Goal: Transaction & Acquisition: Purchase product/service

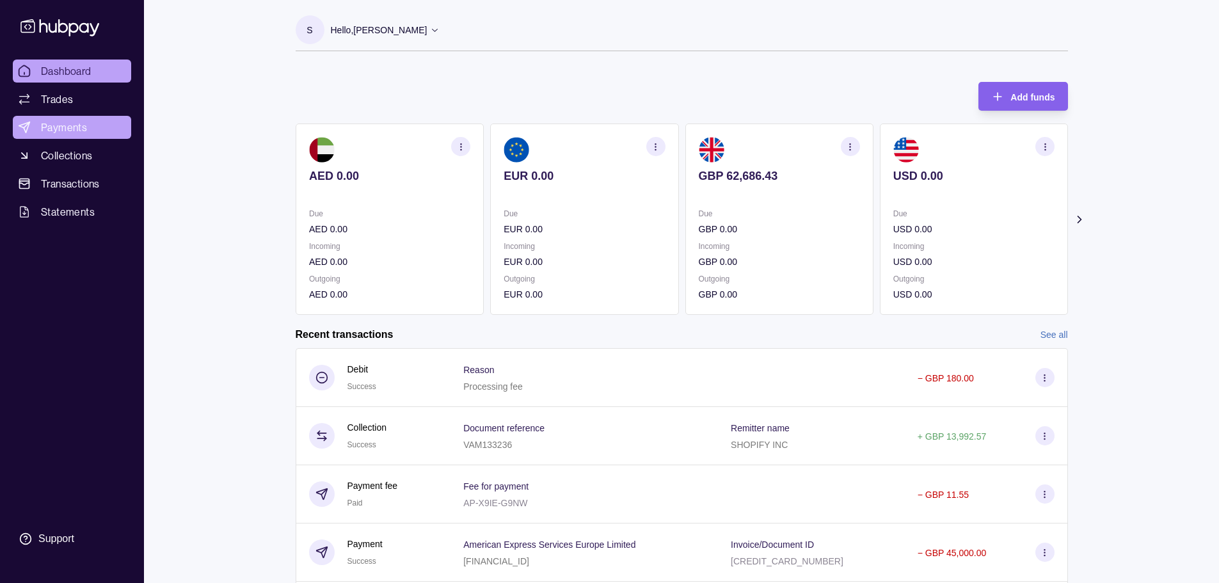
click at [85, 131] on span "Payments" at bounding box center [64, 127] width 46 height 15
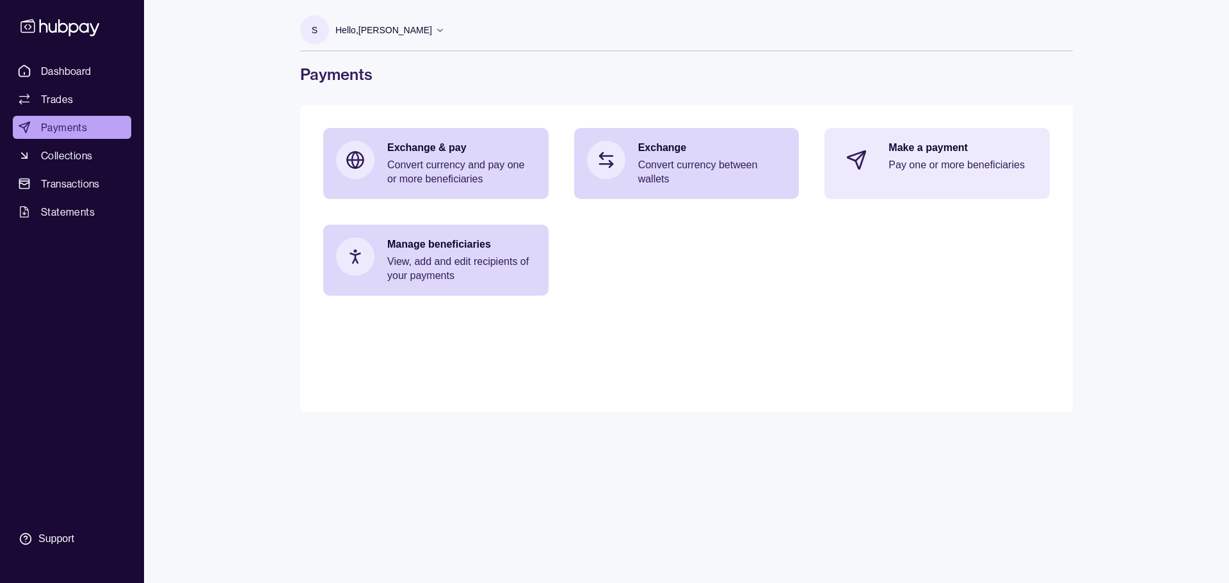
click at [613, 167] on p "Pay one or more beneficiaries" at bounding box center [962, 165] width 148 height 14
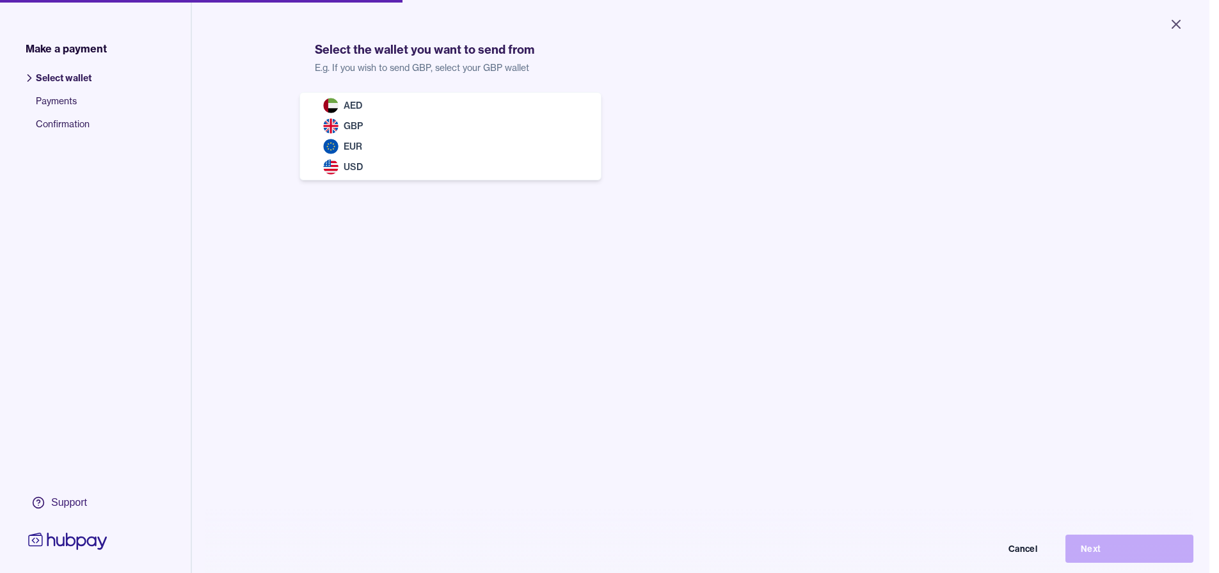
click at [432, 120] on body "Close Make a payment Select wallet Payments Confirmation Support Select the wal…" at bounding box center [605, 286] width 1210 height 573
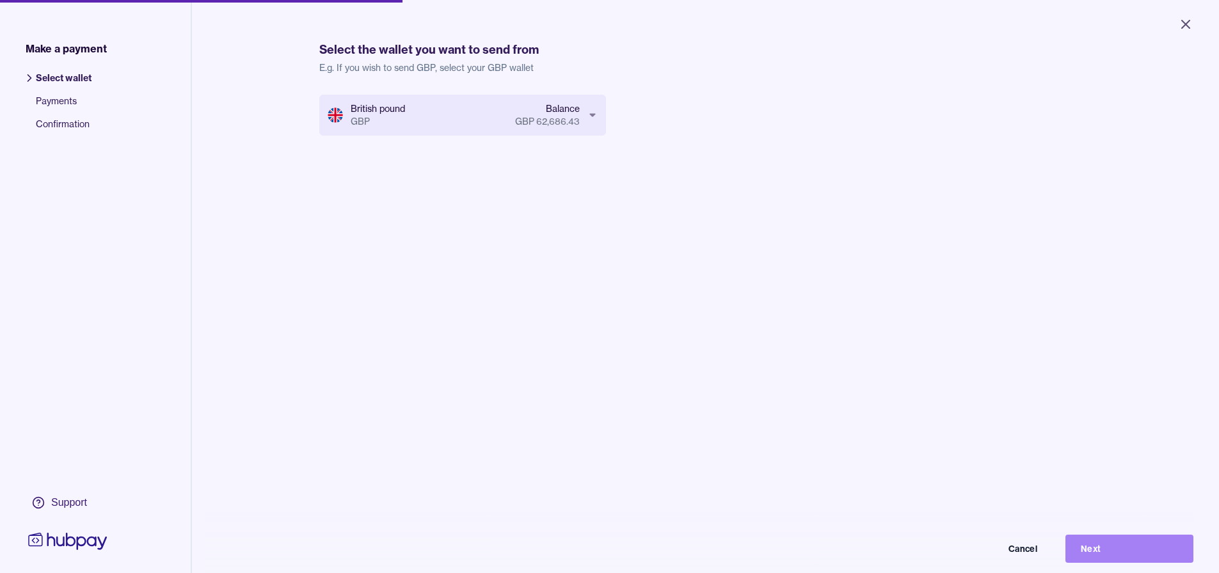
click at [613, 563] on button "Next" at bounding box center [1130, 549] width 128 height 28
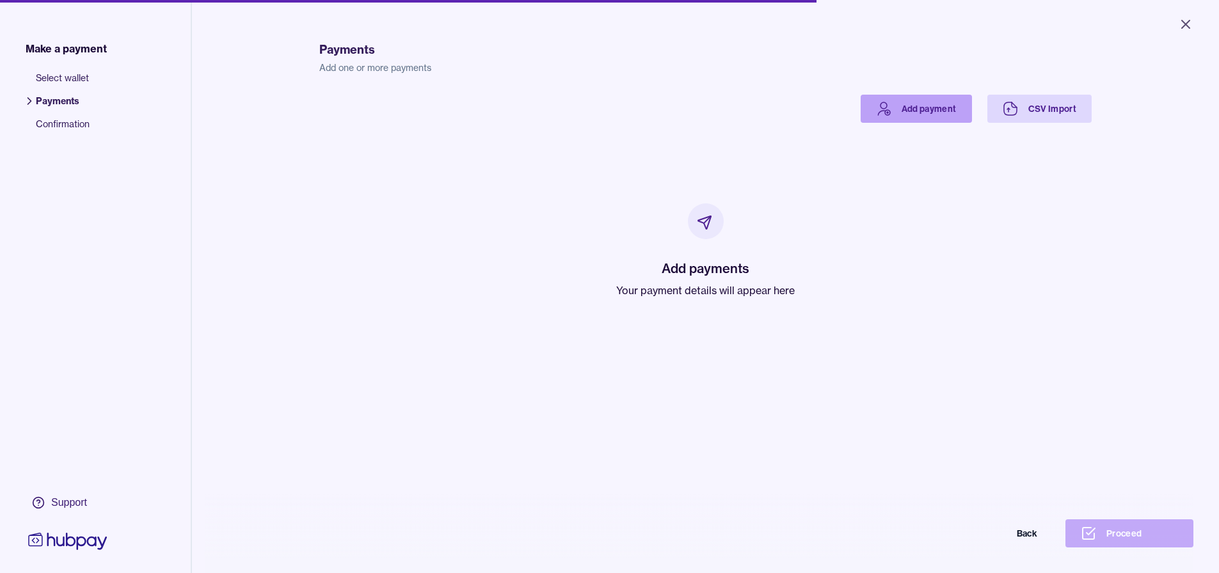
click at [613, 106] on icon at bounding box center [884, 105] width 6 height 6
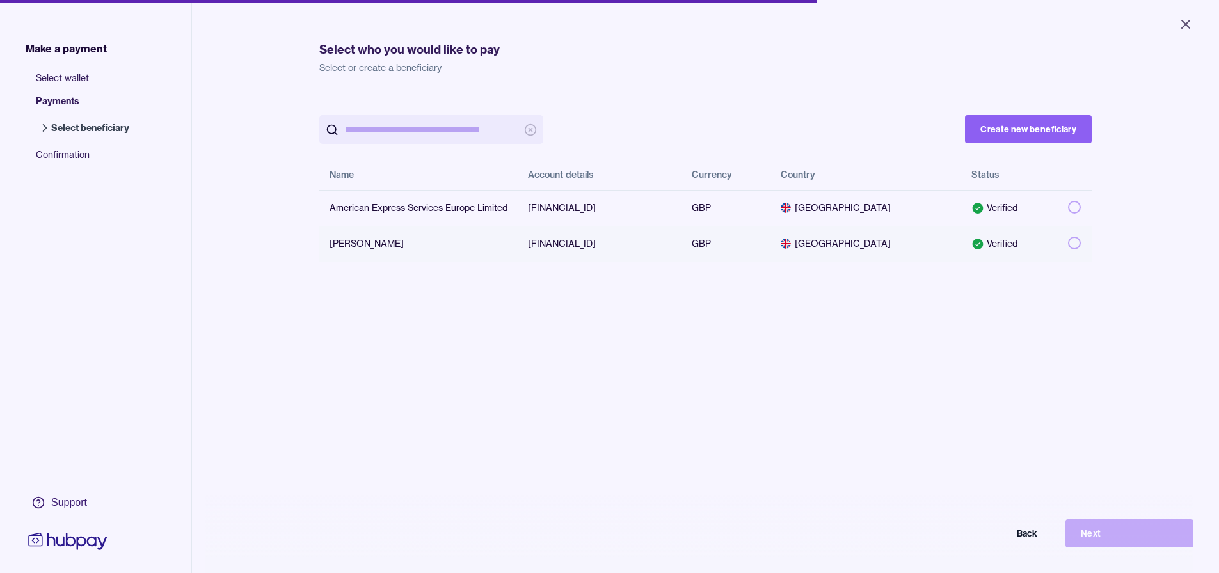
click at [613, 245] on button "button" at bounding box center [1074, 243] width 13 height 13
click at [613, 541] on button "Next" at bounding box center [1130, 534] width 128 height 28
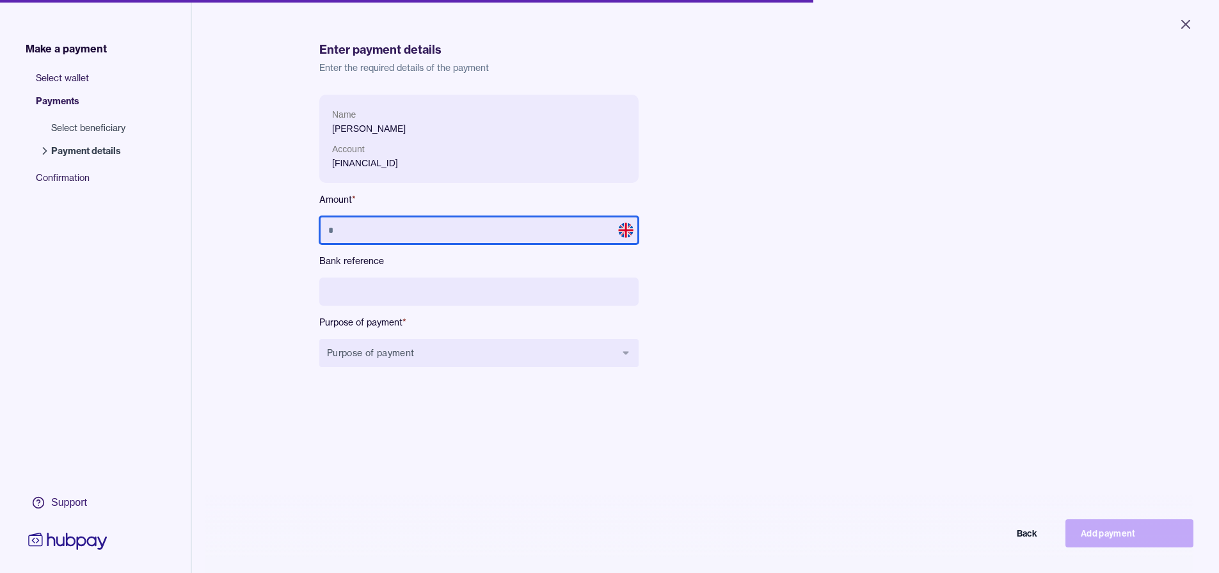
click at [463, 234] on input "text" at bounding box center [478, 230] width 319 height 28
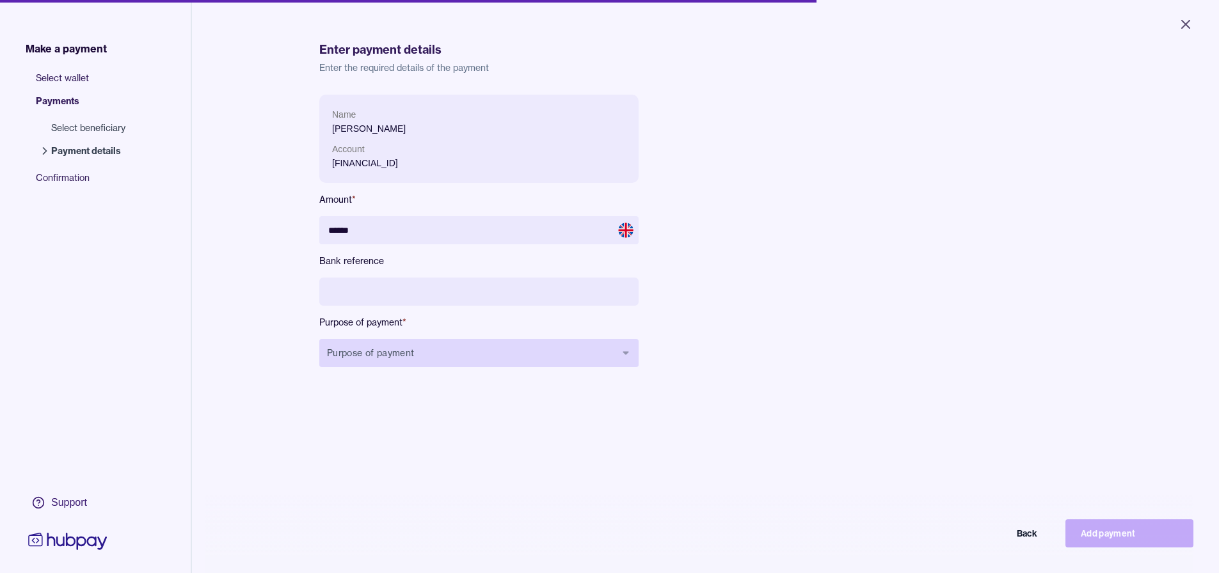
click at [448, 365] on button "Purpose of payment" at bounding box center [478, 353] width 319 height 28
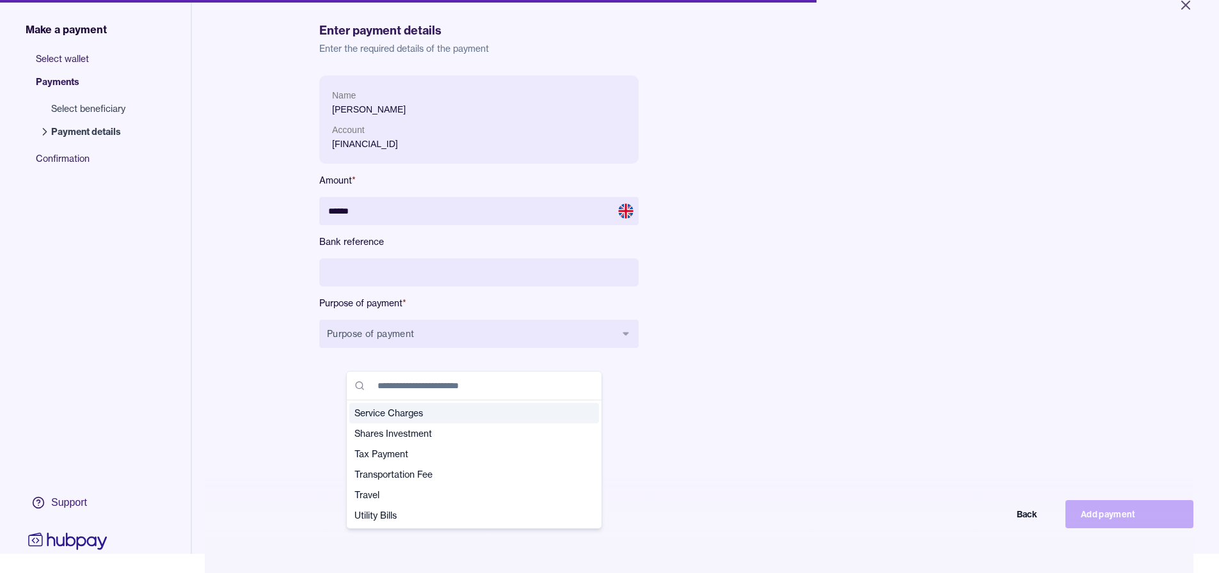
scroll to position [61, 0]
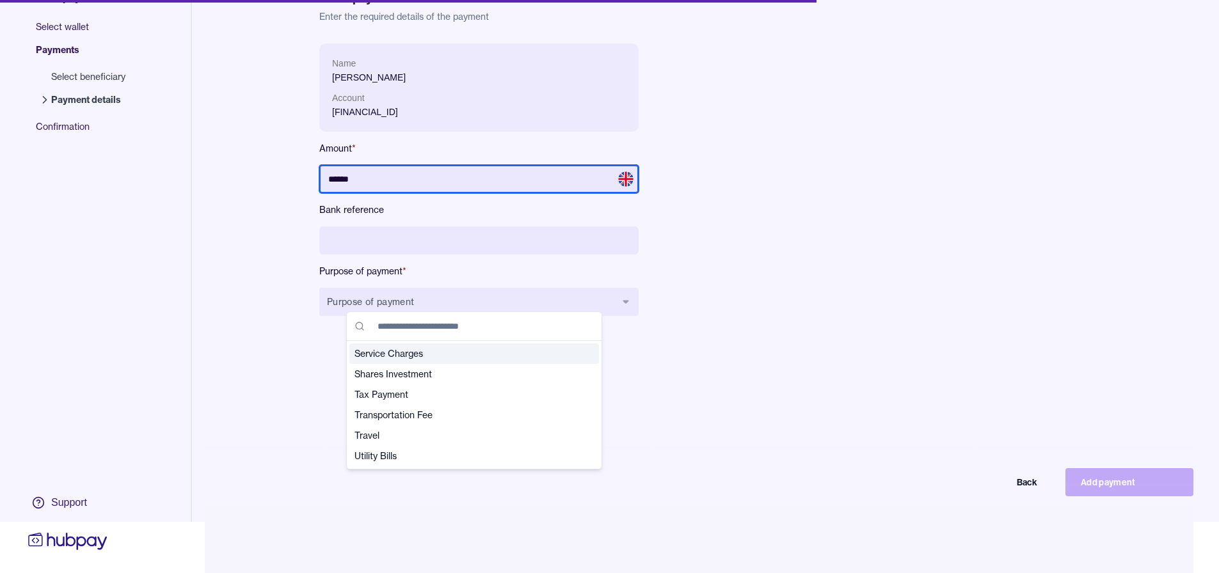
click at [411, 173] on input "******" at bounding box center [478, 179] width 319 height 28
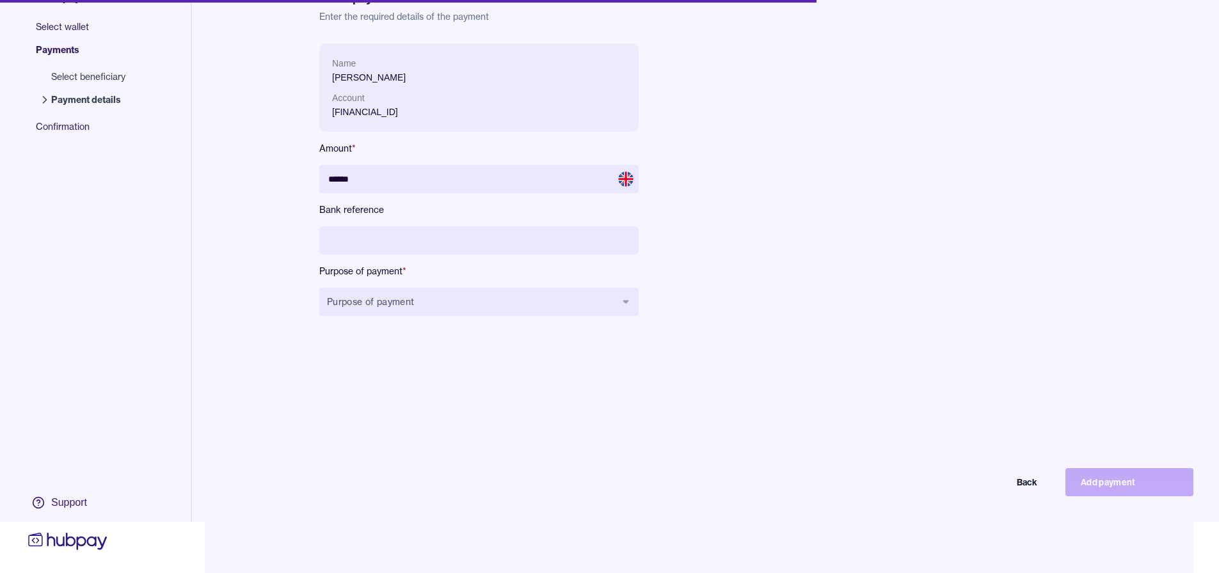
click at [613, 457] on div "Make a payment Select wallet Payments Select beneficiary Payment details Confir…" at bounding box center [609, 291] width 1219 height 684
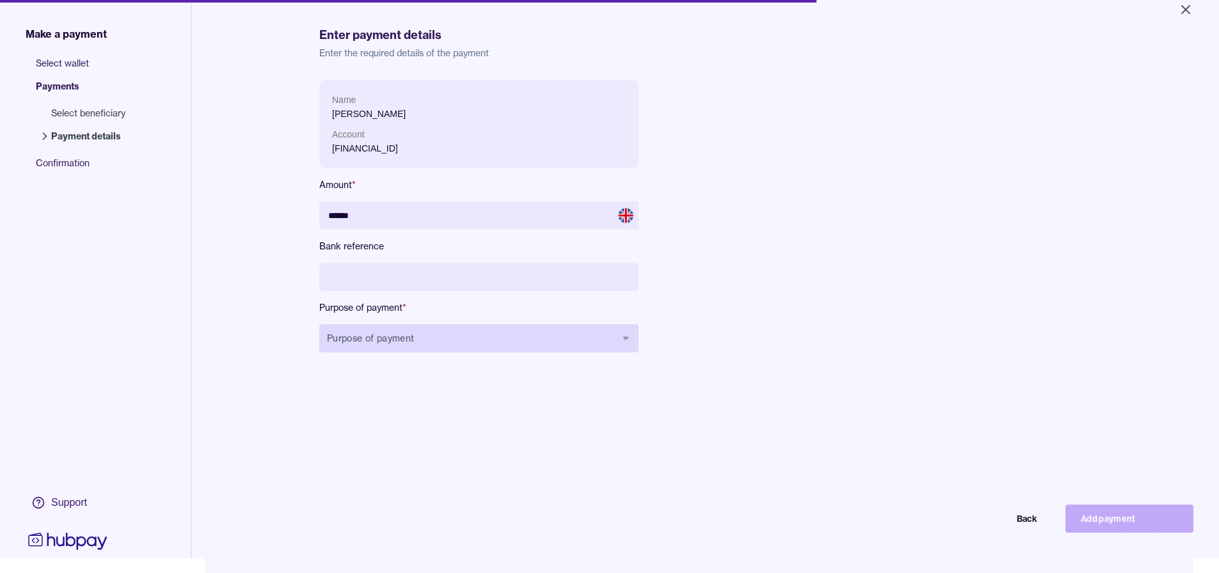
scroll to position [0, 0]
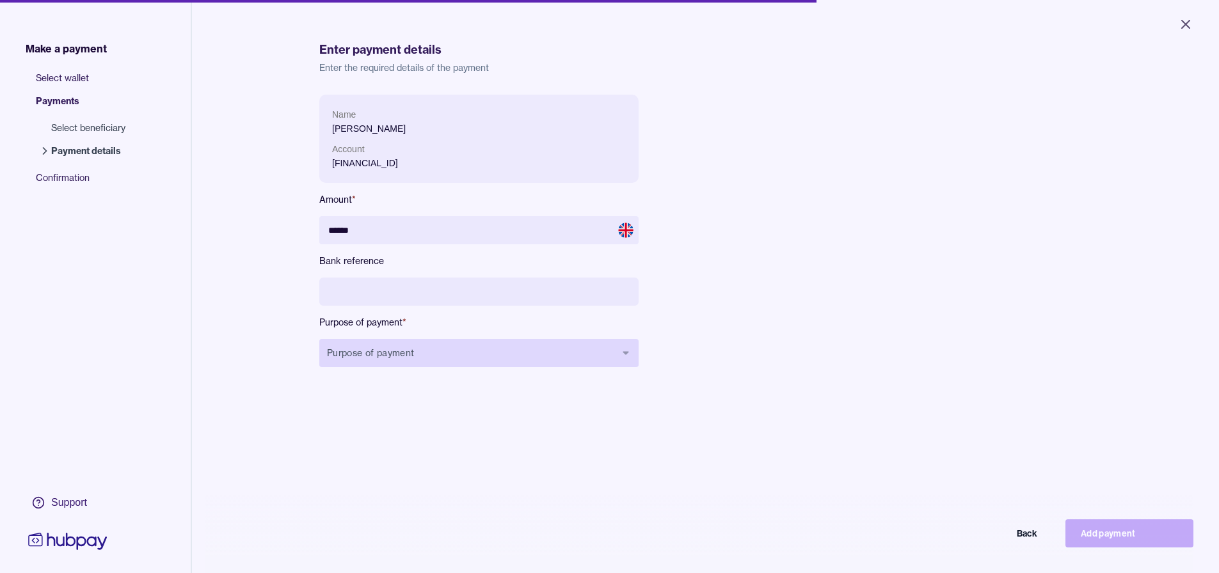
click at [430, 341] on button "Purpose of payment" at bounding box center [478, 353] width 319 height 28
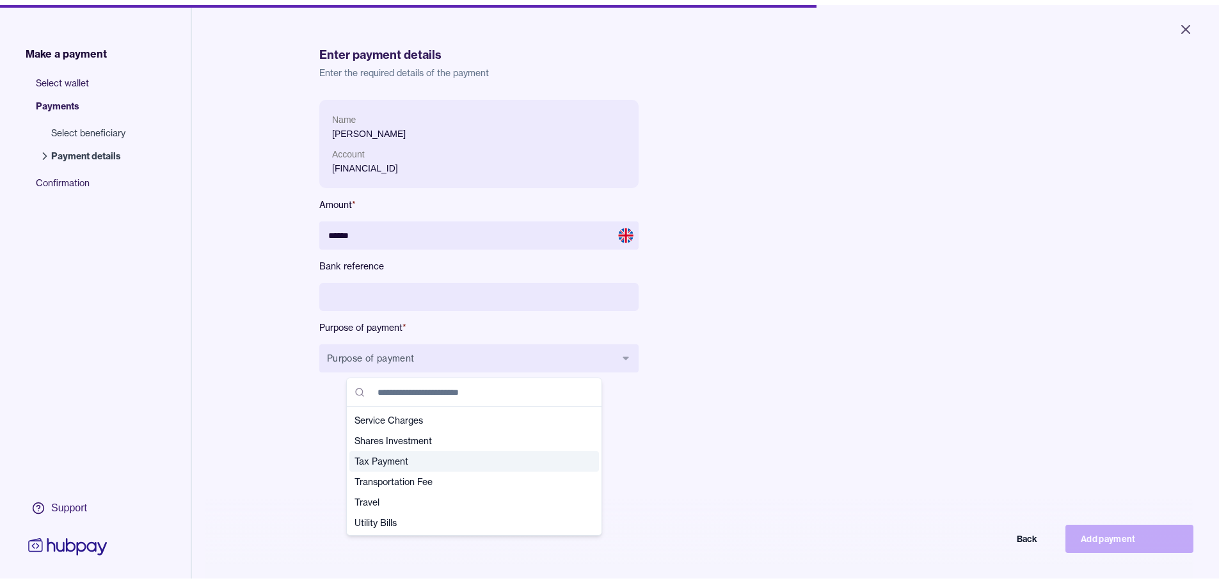
scroll to position [451, 0]
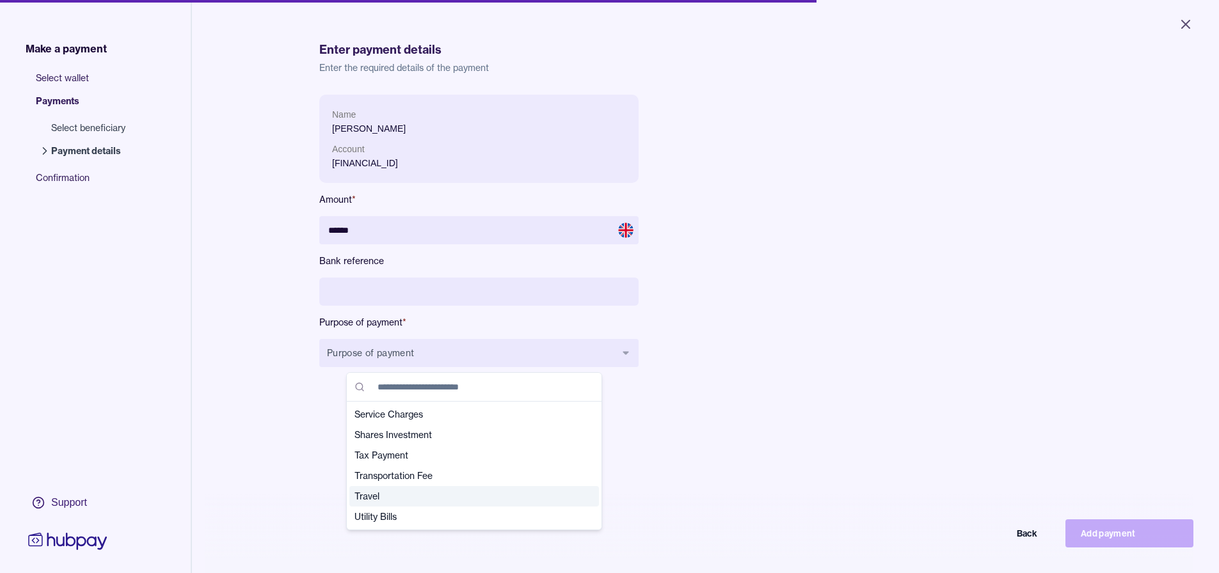
click at [493, 513] on span "Utility Bills" at bounding box center [467, 517] width 224 height 13
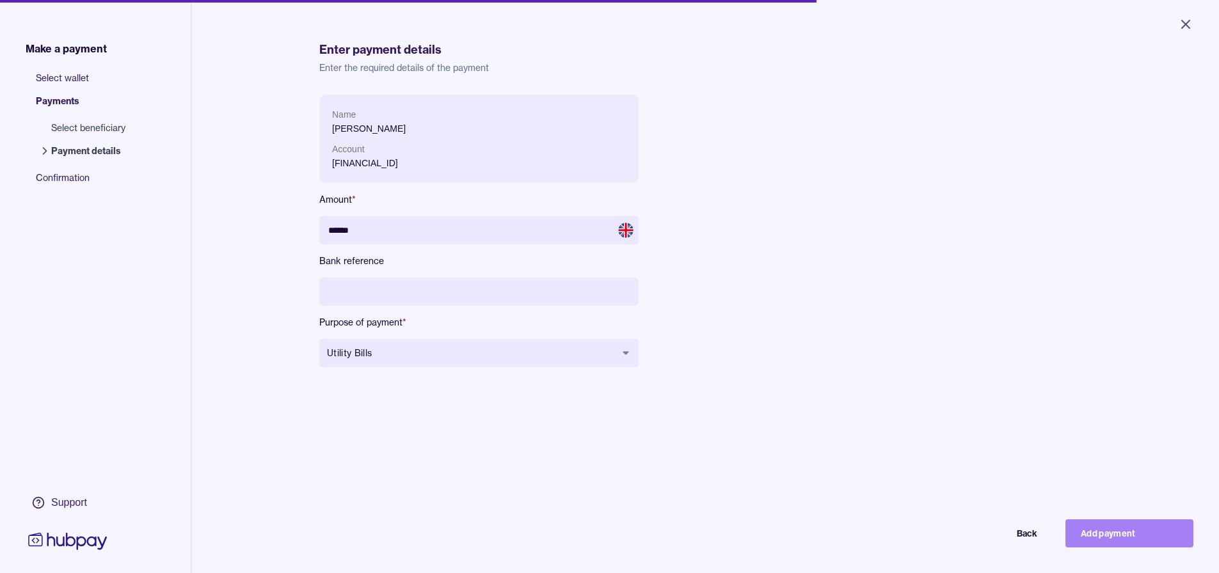
click at [613, 540] on button "Add payment" at bounding box center [1130, 534] width 128 height 28
type input "*****"
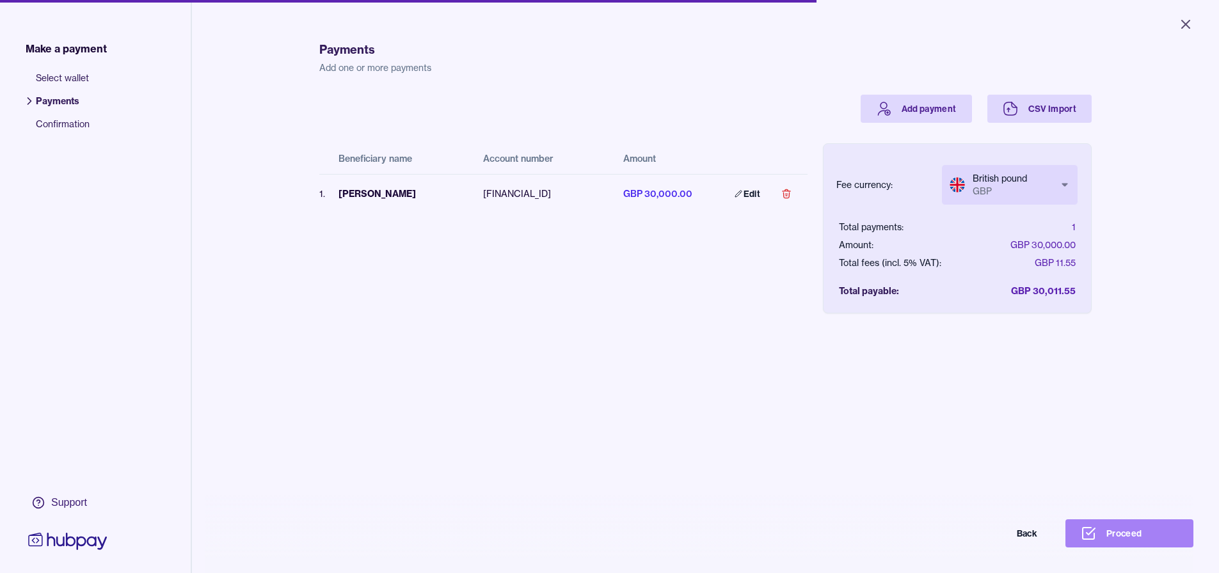
click at [613, 547] on button "Proceed" at bounding box center [1130, 534] width 128 height 28
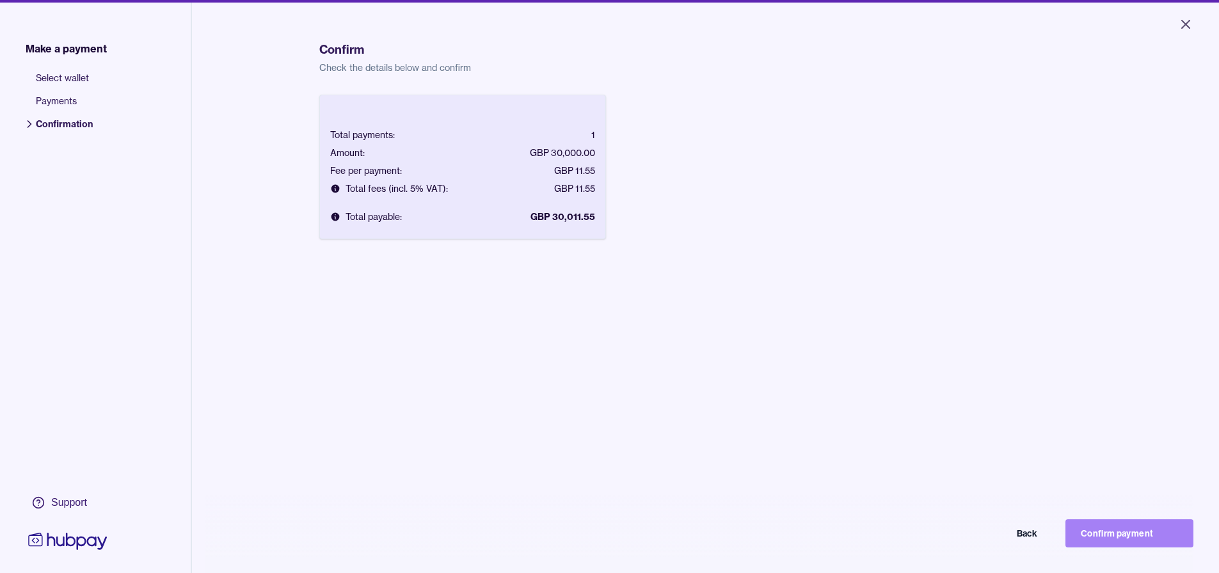
click at [613, 538] on button "Confirm payment" at bounding box center [1130, 534] width 128 height 28
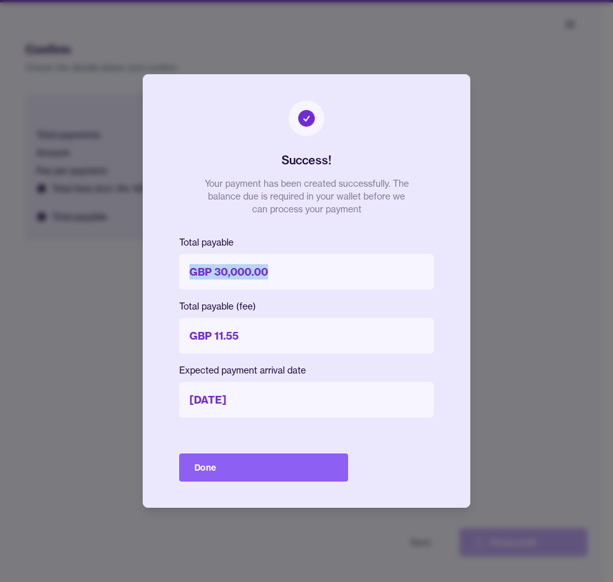
drag, startPoint x: 278, startPoint y: 268, endPoint x: 188, endPoint y: 278, distance: 91.4
click at [188, 278] on p "GBP 30,000.00" at bounding box center [306, 272] width 255 height 36
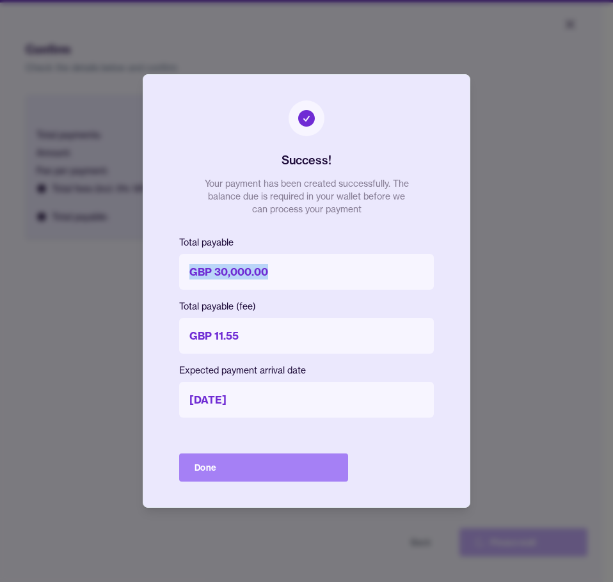
click at [270, 465] on button "Done" at bounding box center [263, 468] width 169 height 28
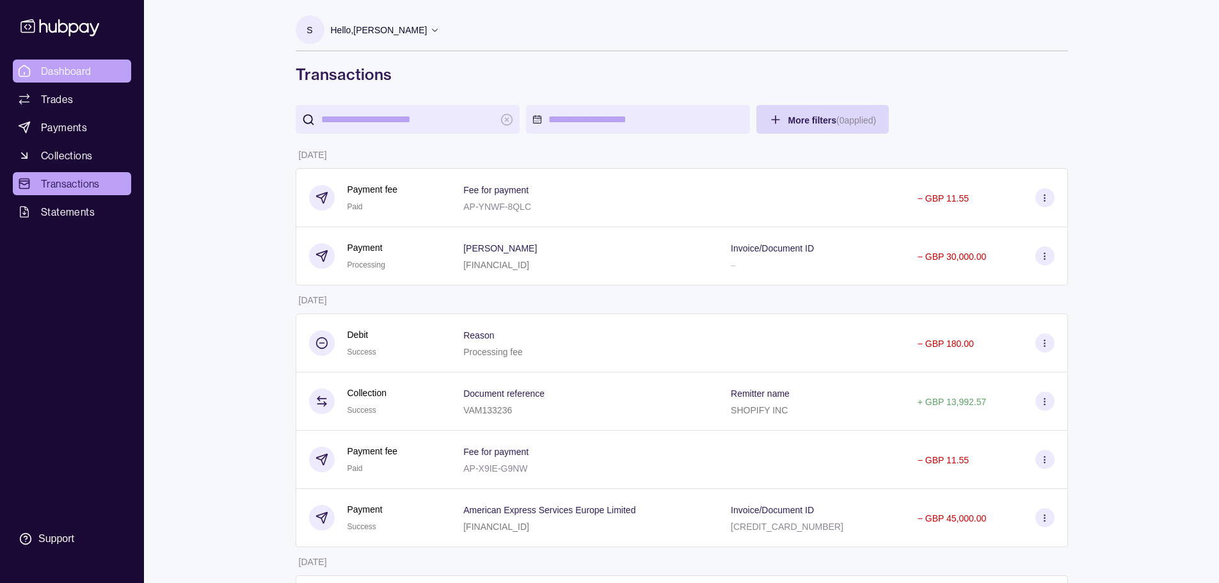
click at [101, 75] on link "Dashboard" at bounding box center [72, 71] width 118 height 23
